Goal: Task Accomplishment & Management: Manage account settings

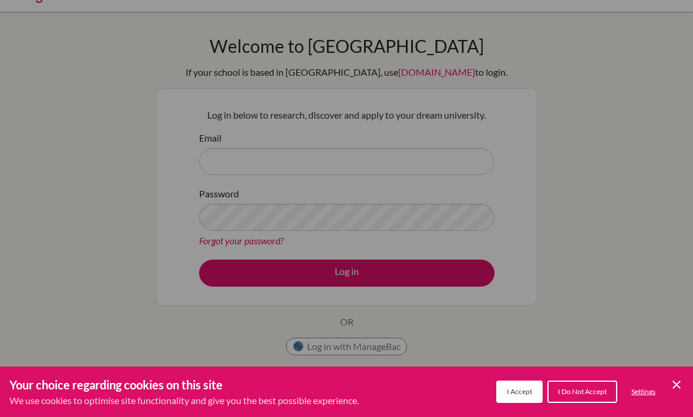
click at [526, 391] on span "I Accept" at bounding box center [519, 391] width 25 height 9
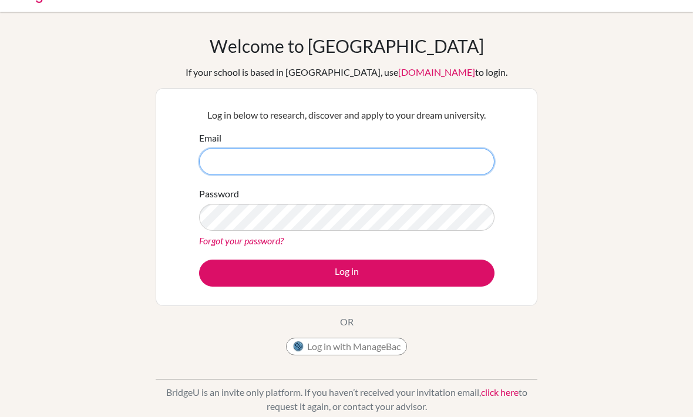
click at [414, 161] on input "Email" at bounding box center [347, 161] width 296 height 27
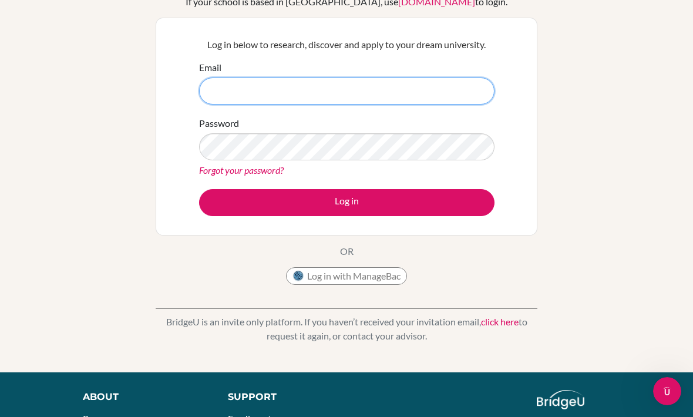
scroll to position [92, 0]
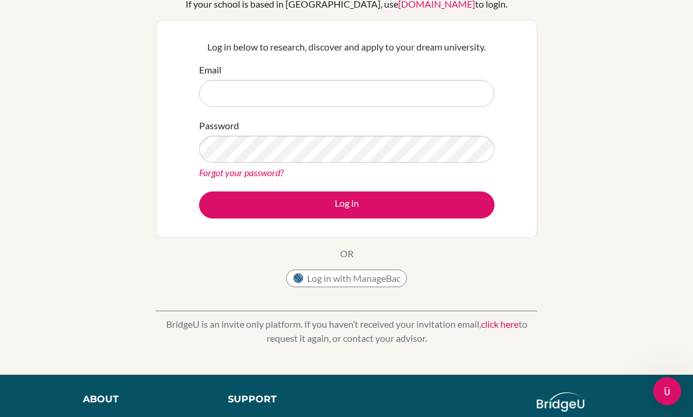
click at [209, 170] on link "Forgot your password?" at bounding box center [241, 172] width 85 height 11
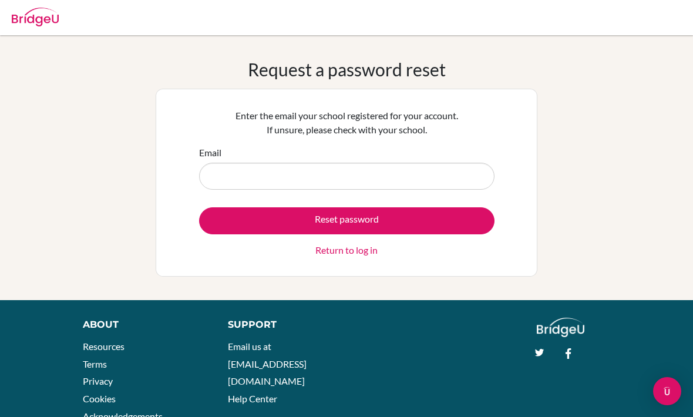
click at [439, 182] on input "Email" at bounding box center [347, 176] width 296 height 27
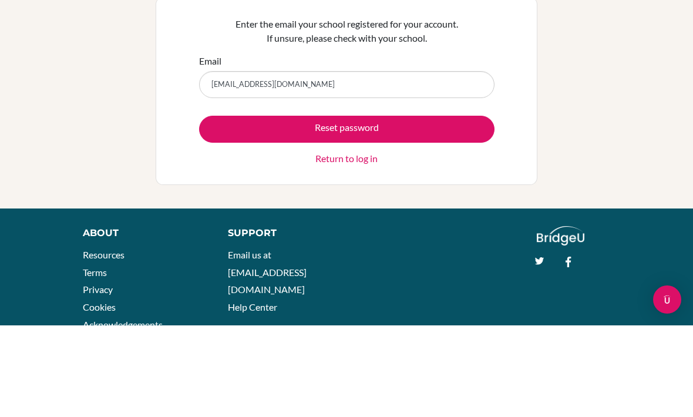
type input "[EMAIL_ADDRESS][DOMAIN_NAME]"
click at [227, 207] on button "Reset password" at bounding box center [347, 220] width 296 height 27
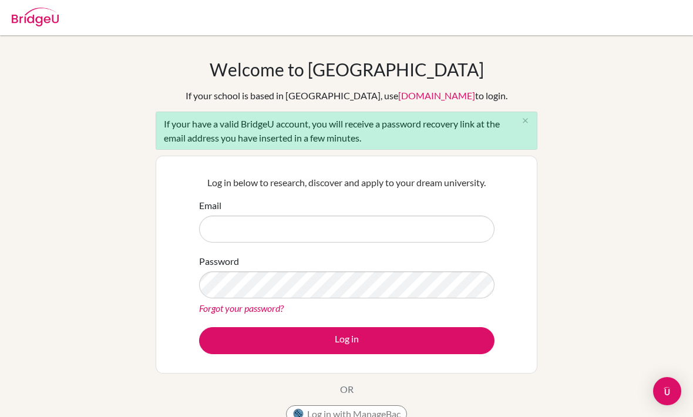
click at [220, 313] on link "Forgot your password?" at bounding box center [241, 308] width 85 height 11
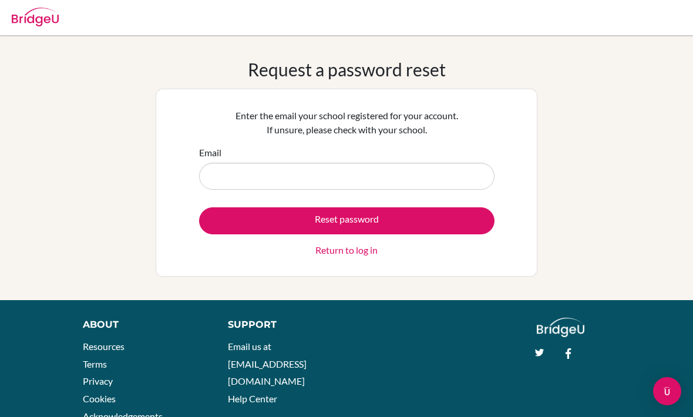
click at [223, 170] on input "Email" at bounding box center [347, 176] width 296 height 27
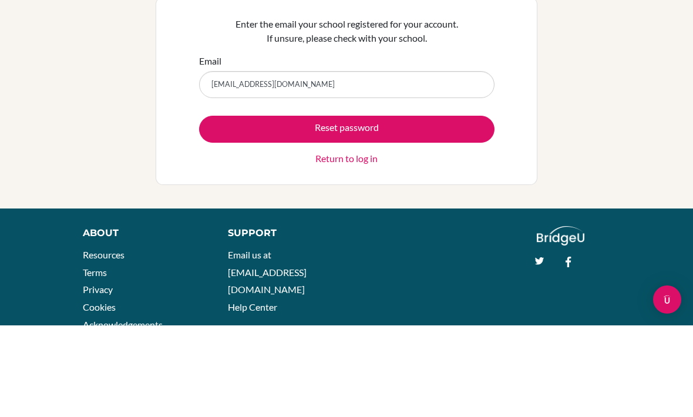
type input "yujunrui824@163.com"
click at [230, 207] on button "Reset password" at bounding box center [347, 220] width 296 height 27
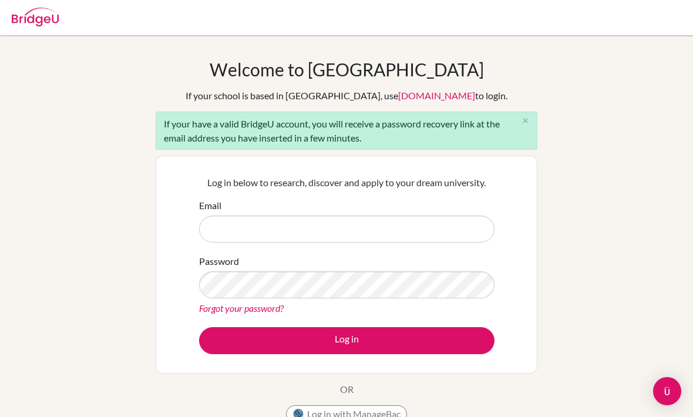
click at [219, 237] on input "Email" at bounding box center [347, 229] width 296 height 27
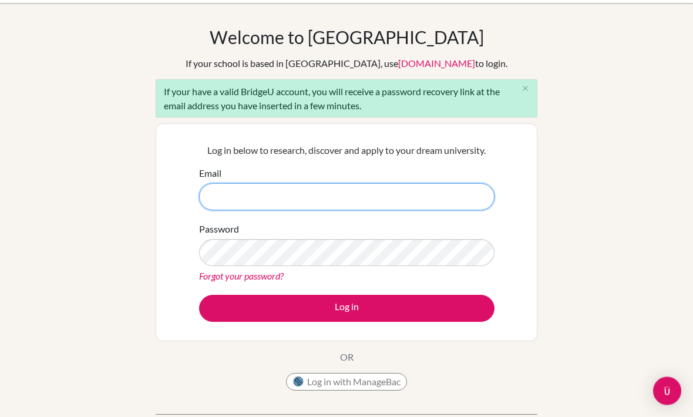
scroll to position [32, 0]
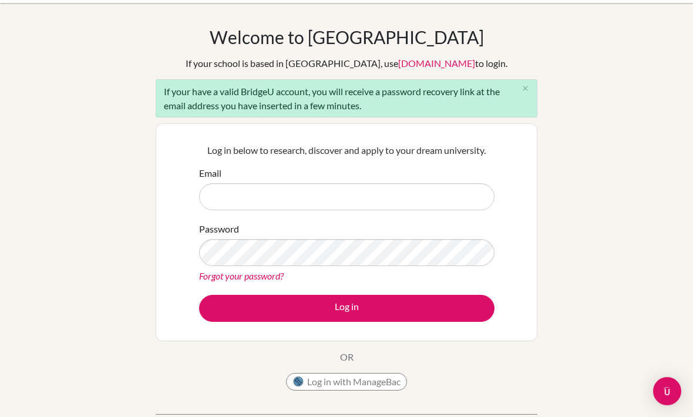
click at [426, 65] on link "[DOMAIN_NAME]" at bounding box center [436, 63] width 77 height 11
